Goal: Task Accomplishment & Management: Manage account settings

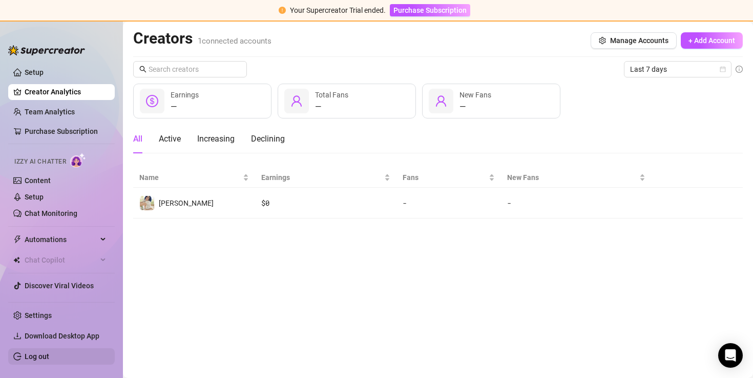
click at [42, 360] on link "Log out" at bounding box center [37, 356] width 25 height 8
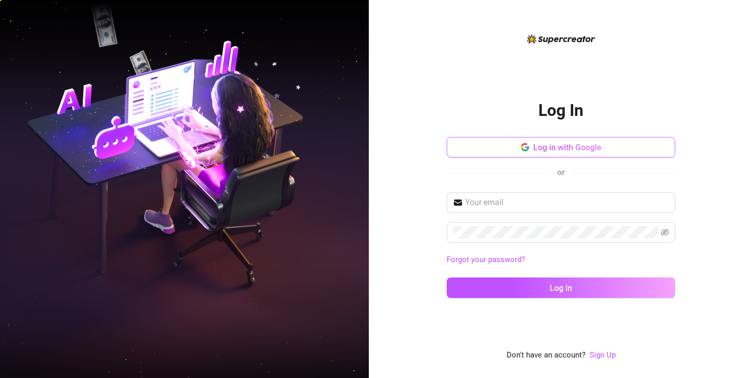
click at [552, 148] on span "Log in with Google" at bounding box center [567, 147] width 68 height 10
